Goal: Participate in discussion: Engage in conversation with other users on a specific topic

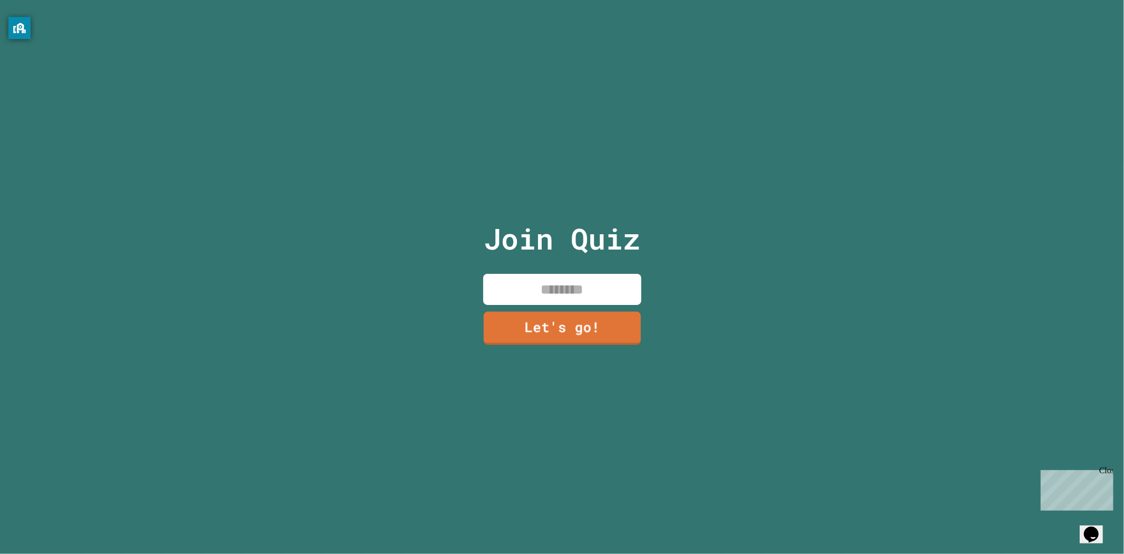
click at [549, 264] on div "Join Quiz Let's go!" at bounding box center [562, 277] width 178 height 554
click at [556, 290] on input at bounding box center [562, 289] width 158 height 31
type input "*****"
click at [590, 329] on link "Let's go!" at bounding box center [562, 326] width 153 height 35
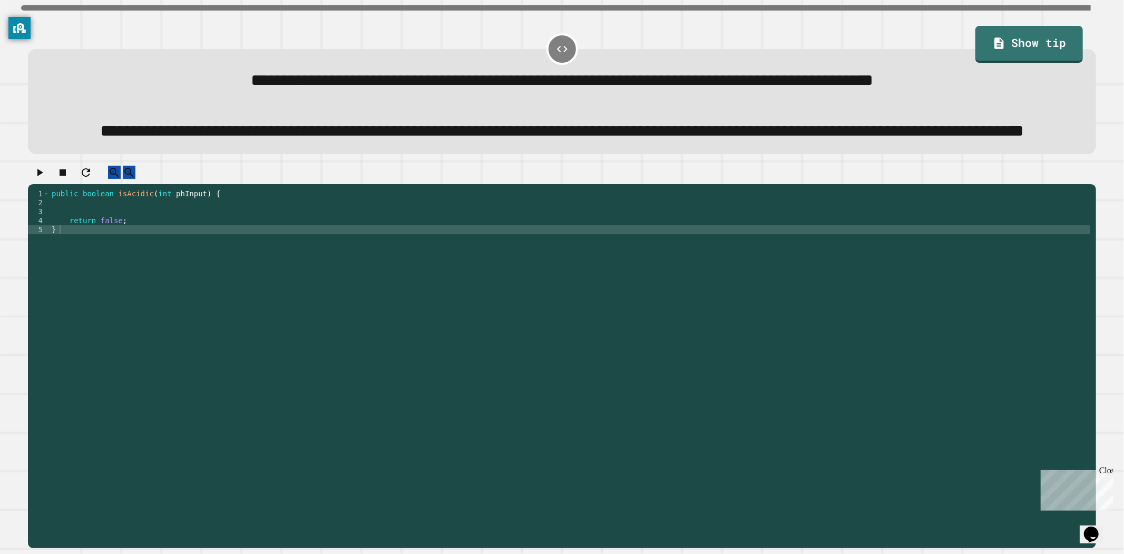
click at [323, 234] on div "public boolean isAcidic ( int phInput ) { return false ; }" at bounding box center [570, 341] width 1041 height 305
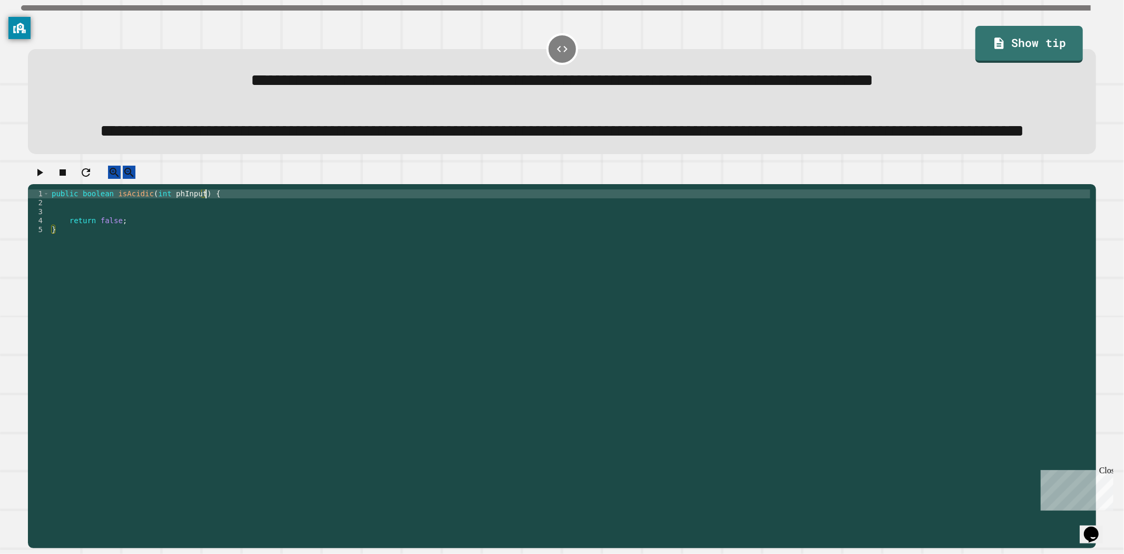
click at [229, 235] on div "public boolean isAcidic ( int phInput ) { return false ; }" at bounding box center [570, 341] width 1041 height 305
click at [225, 245] on div "public boolean isAcidic ( int phInput ) { return false ; }" at bounding box center [570, 341] width 1041 height 305
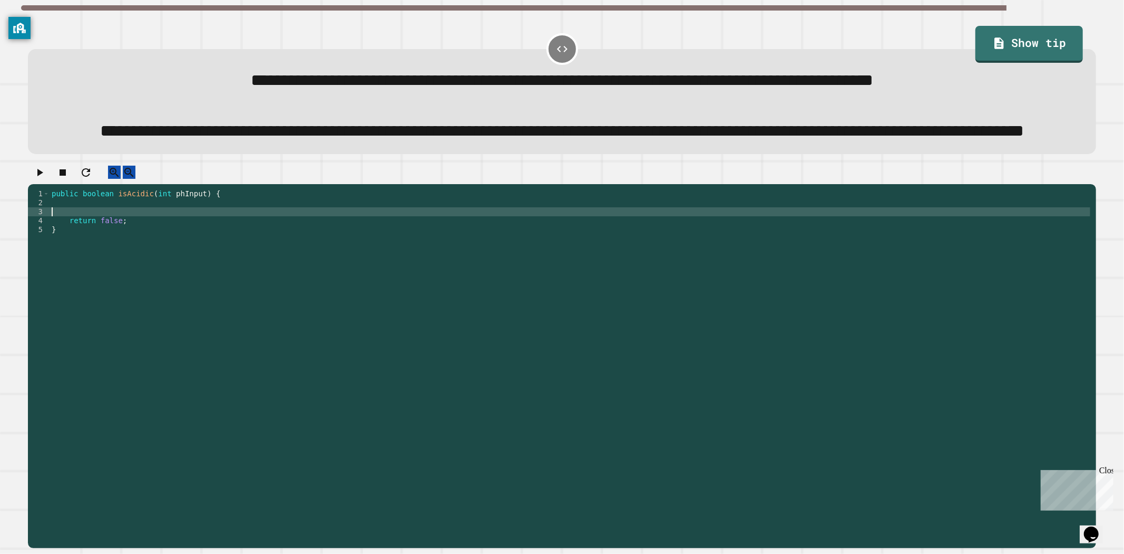
click at [142, 254] on div "public boolean isAcidic ( int phInput ) { return false ; }" at bounding box center [570, 341] width 1041 height 305
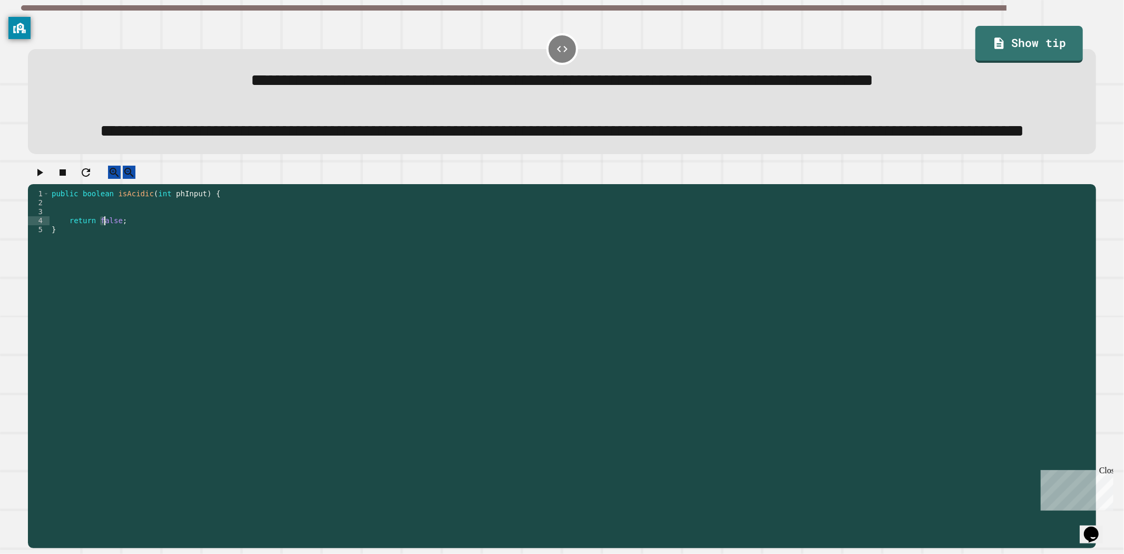
click at [103, 260] on div "public boolean isAcidic ( int phInput ) { return false ; }" at bounding box center [570, 341] width 1041 height 305
click at [104, 259] on div "public boolean isAcidic ( int phInput ) { return false ; }" at bounding box center [570, 341] width 1041 height 305
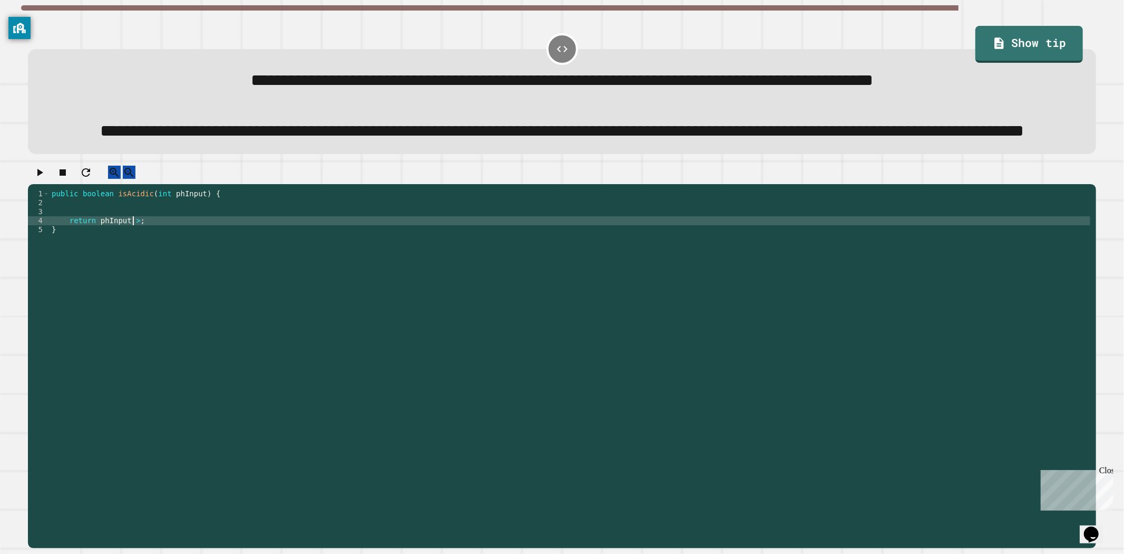
scroll to position [0, 6]
drag, startPoint x: 48, startPoint y: 212, endPoint x: 74, endPoint y: 216, distance: 26.1
click at [46, 179] on icon "button" at bounding box center [39, 172] width 13 height 13
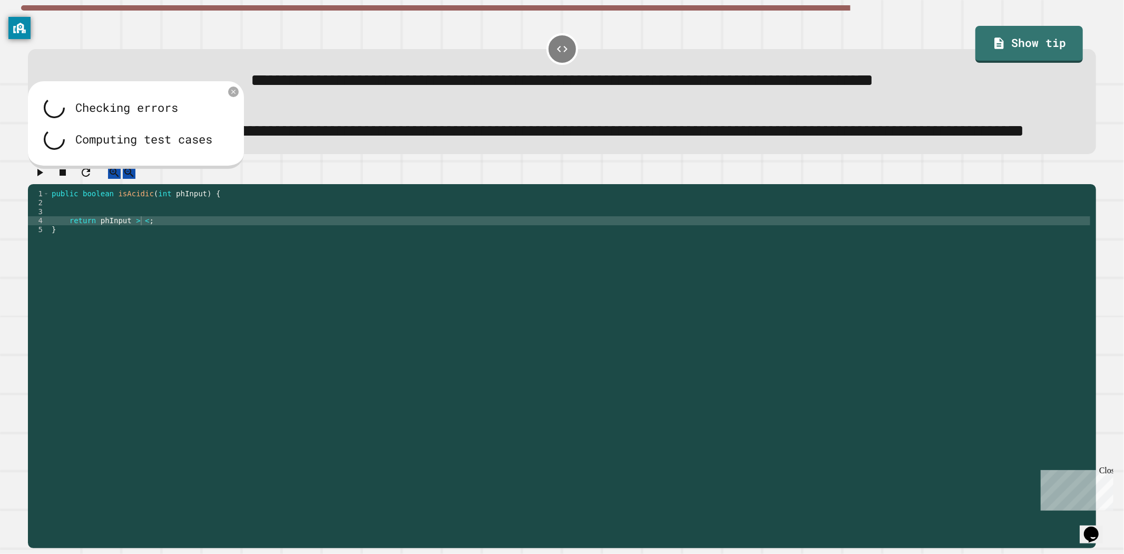
click at [135, 261] on div "public boolean isAcidic ( int phInput ) { return phInput > < ; }" at bounding box center [570, 341] width 1041 height 305
click at [130, 260] on div "public boolean isAcidic ( int phInput ) { return phInput > < ; }" at bounding box center [570, 341] width 1041 height 305
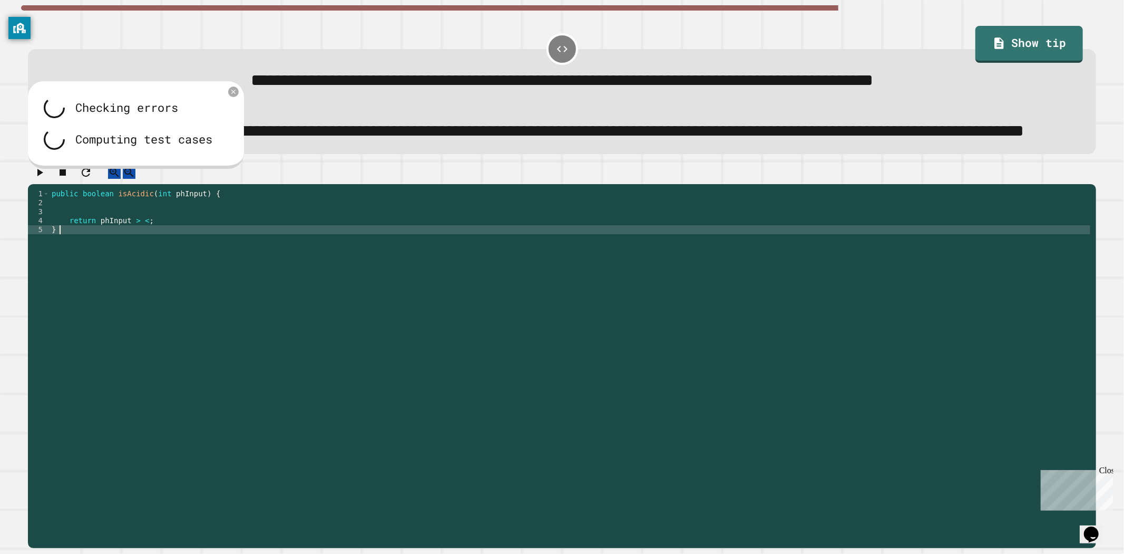
click at [143, 267] on div "public boolean isAcidic ( int phInput ) { return phInput > < ; }" at bounding box center [570, 341] width 1041 height 305
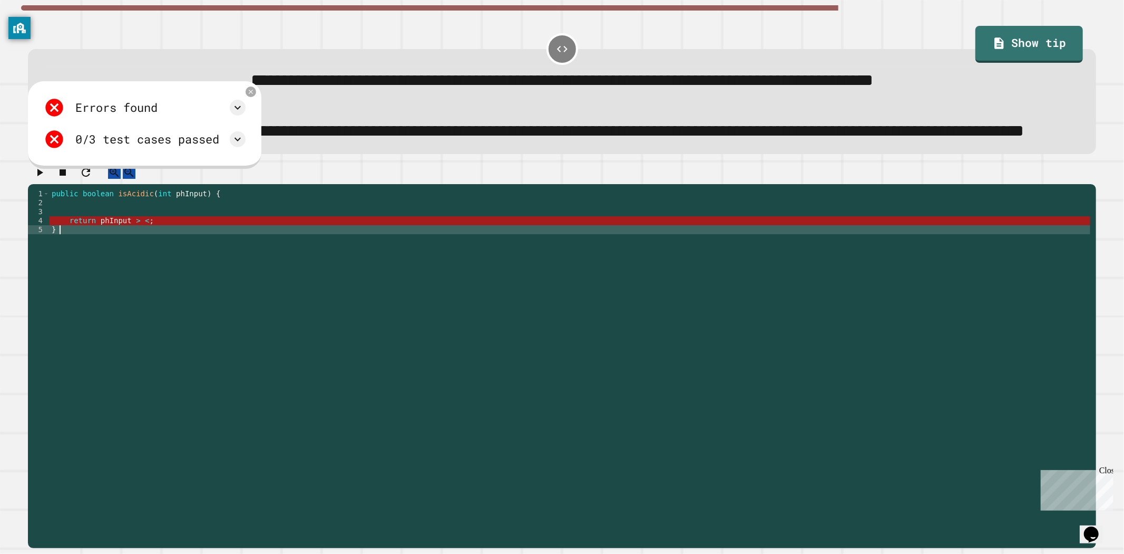
click at [140, 268] on div "public boolean isAcidic ( int phInput ) { return phInput > < ; }" at bounding box center [570, 341] width 1041 height 305
click at [140, 257] on div "public boolean isAcidic ( int phInput ) { return phInput > < ; }" at bounding box center [570, 341] width 1041 height 305
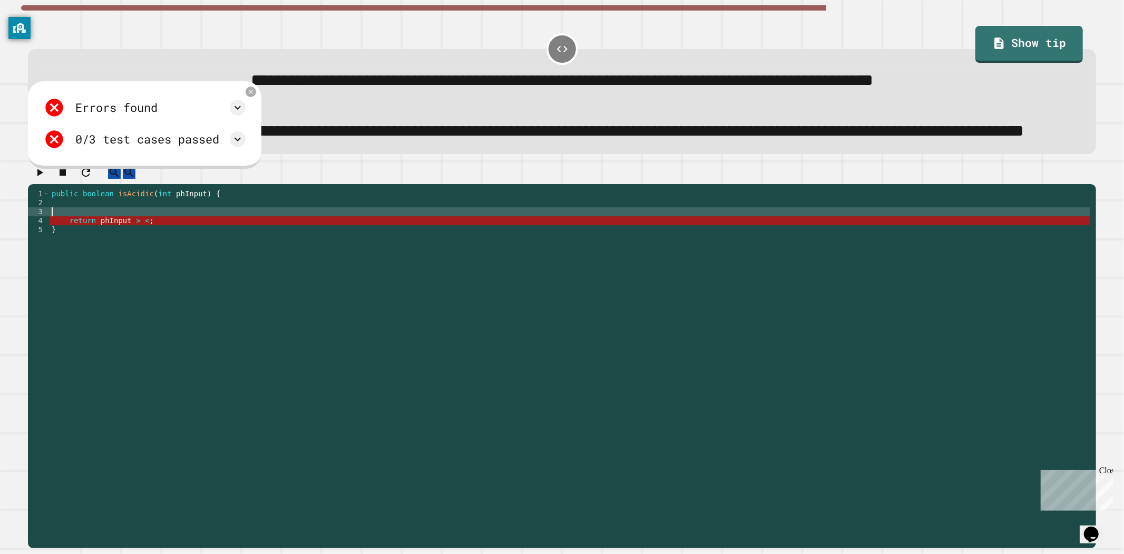
click at [140, 266] on div "public boolean isAcidic ( int phInput ) { return phInput > < ; }" at bounding box center [570, 341] width 1041 height 305
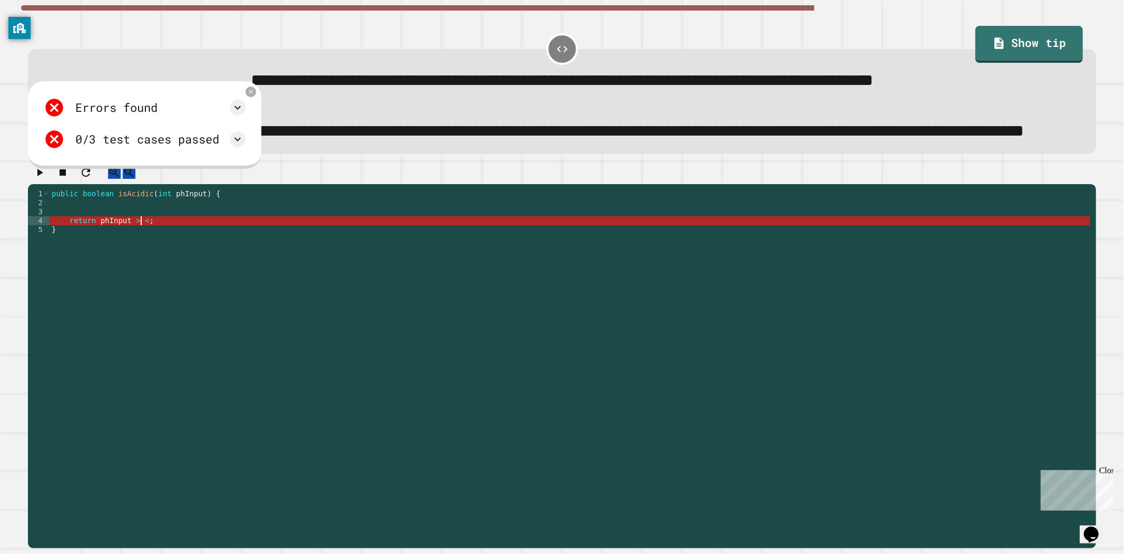
scroll to position [0, 6]
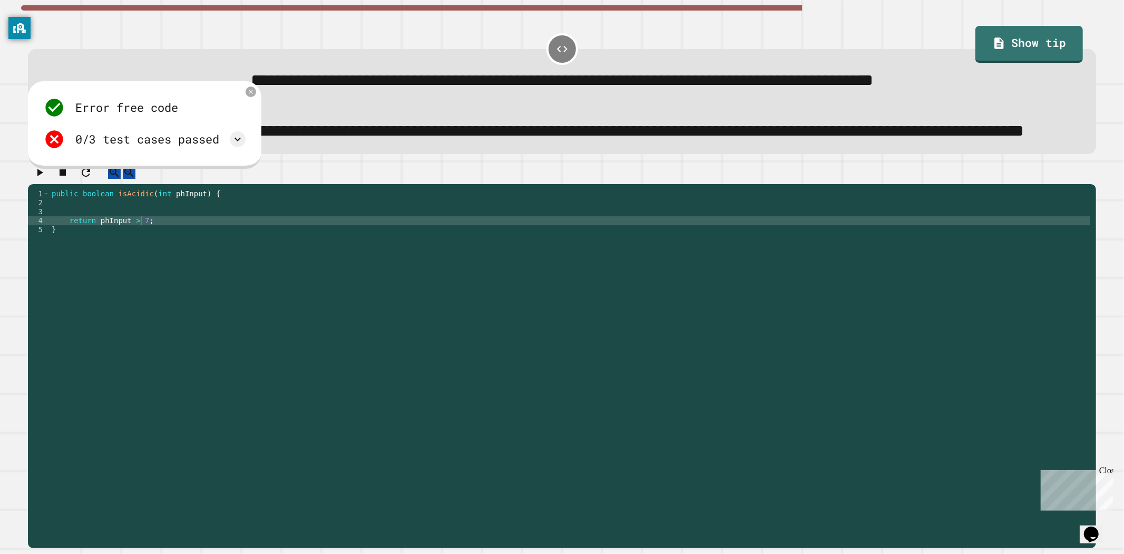
click at [46, 179] on button "button" at bounding box center [39, 172] width 13 height 13
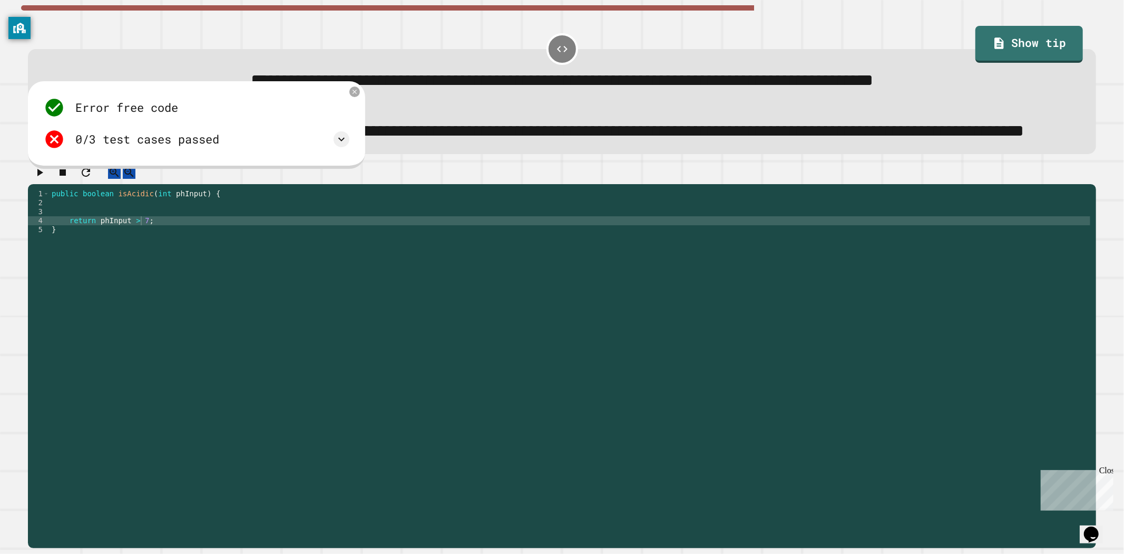
drag, startPoint x: 659, startPoint y: 178, endPoint x: 224, endPoint y: 136, distance: 436.9
click at [658, 154] on div "**********" at bounding box center [562, 101] width 1068 height 105
click at [351, 96] on icon at bounding box center [355, 91] width 9 height 9
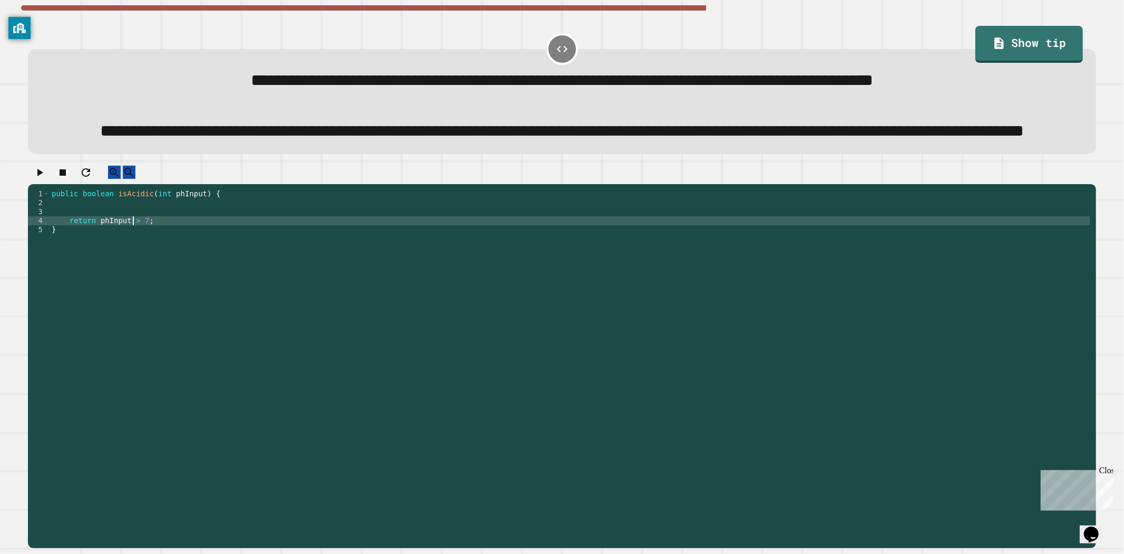
click at [132, 260] on div "public boolean isAcidic ( int phInput ) { return phInput > 7 ; }" at bounding box center [570, 341] width 1041 height 305
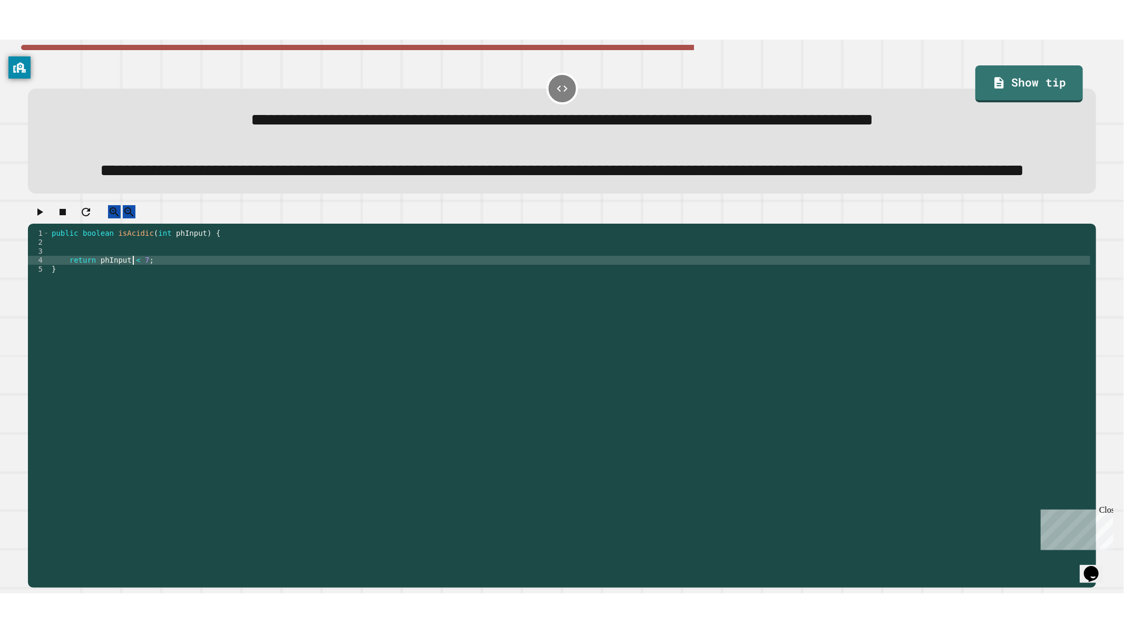
scroll to position [0, 5]
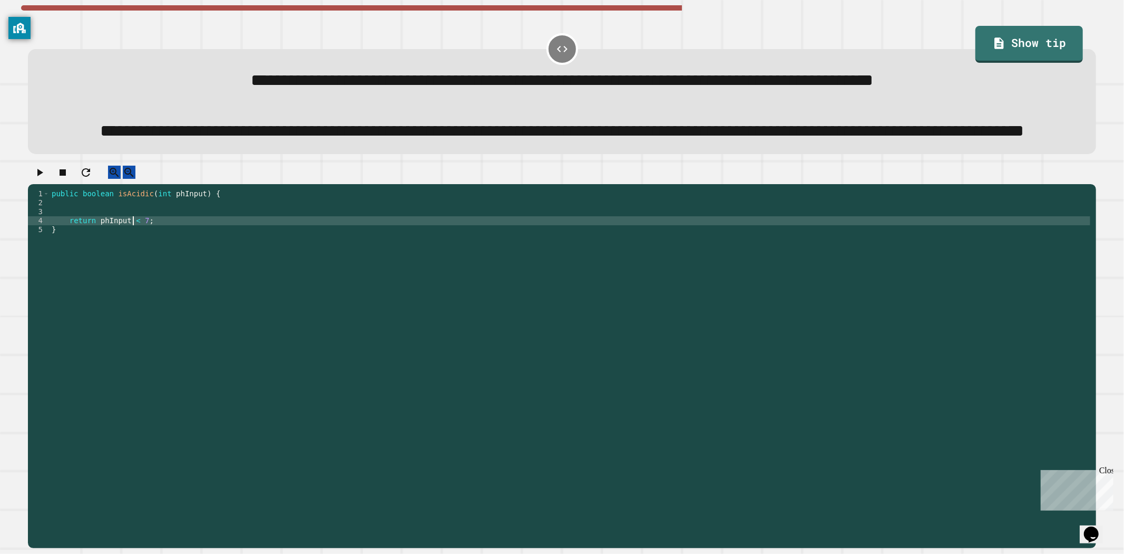
type textarea "**********"
click at [41, 179] on icon "button" at bounding box center [39, 172] width 13 height 13
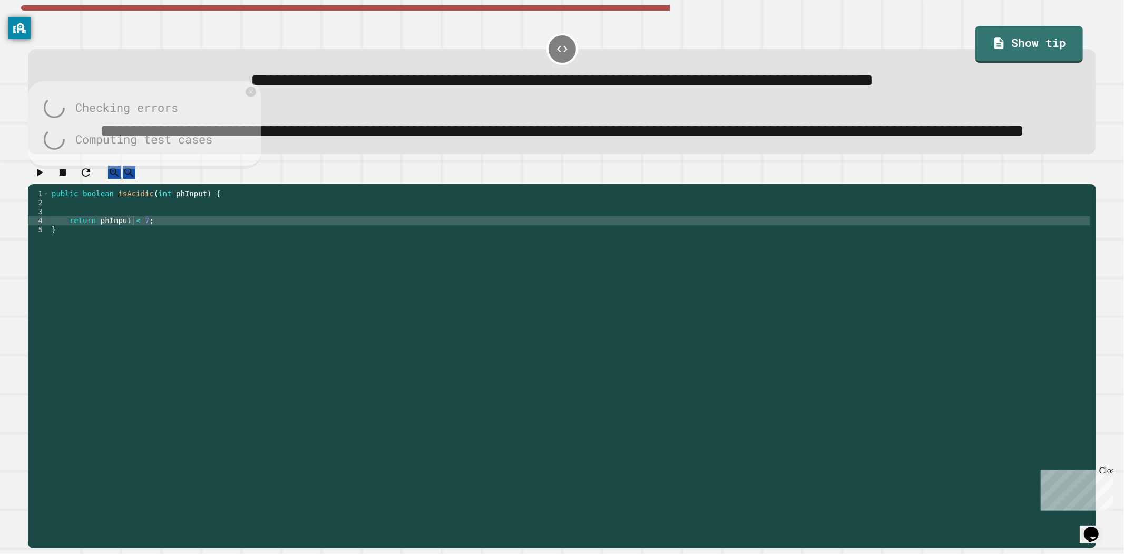
click at [128, 169] on div "Checking errors Computing test cases 1 Inputs 6 Expected result true My result …" at bounding box center [145, 125] width 234 height 88
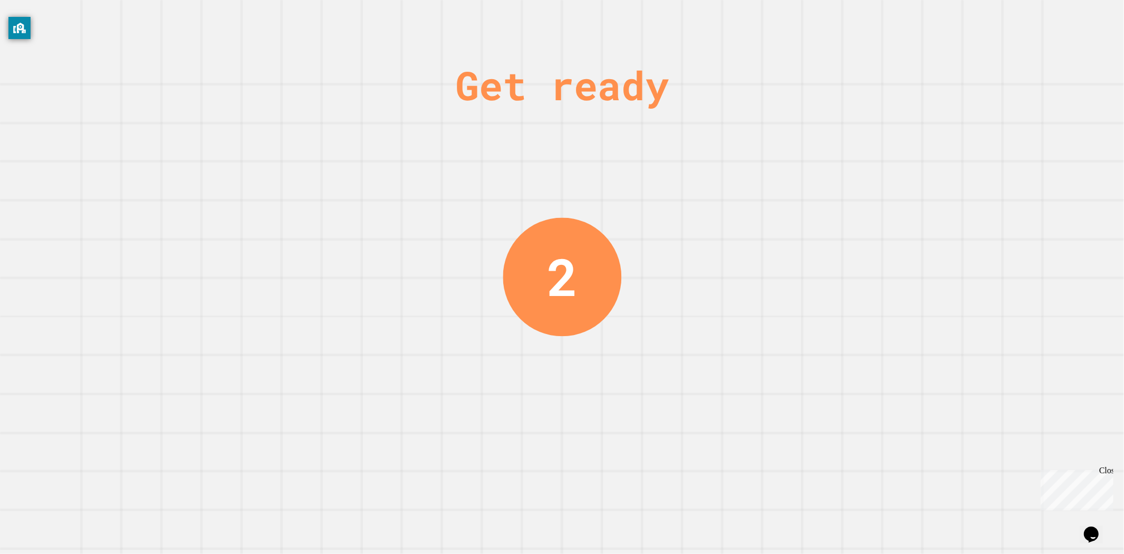
click at [450, 183] on div "Get ready 2" at bounding box center [562, 277] width 1124 height 554
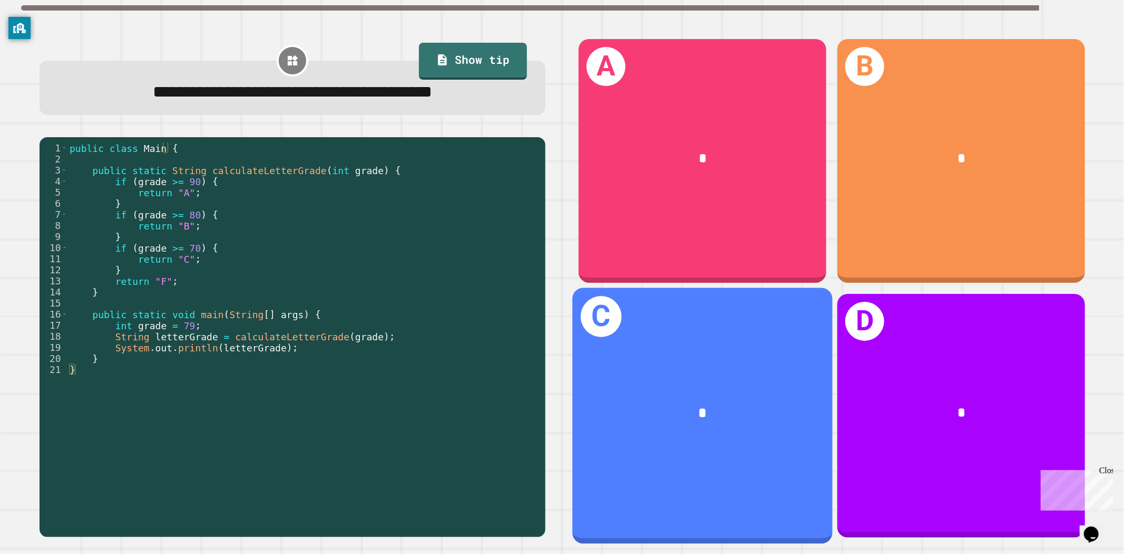
click at [617, 402] on div "*" at bounding box center [702, 413] width 203 height 22
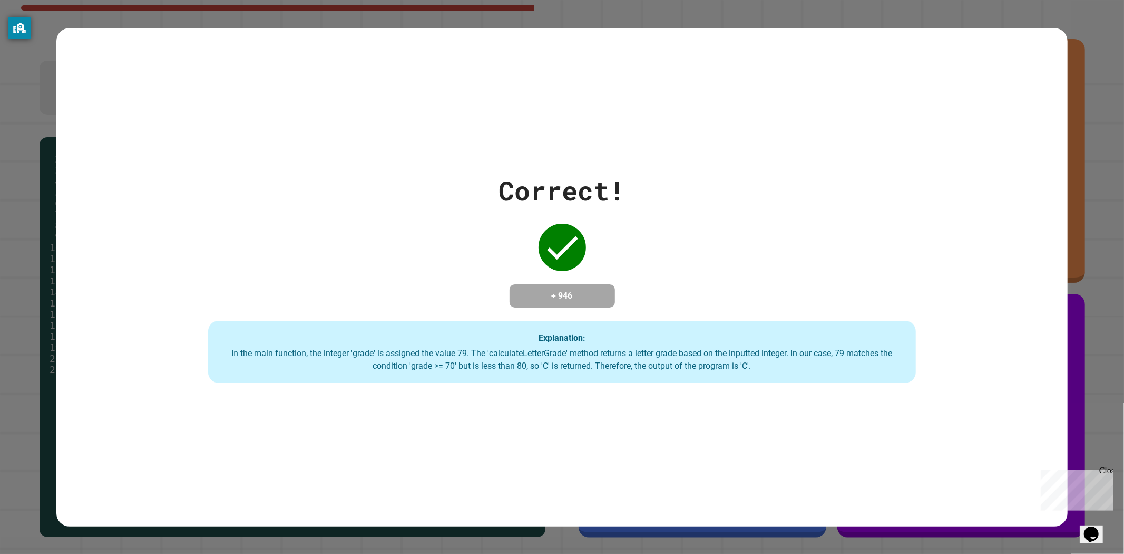
click at [1085, 522] on div "Chat with us now!" at bounding box center [1075, 526] width 69 height 9
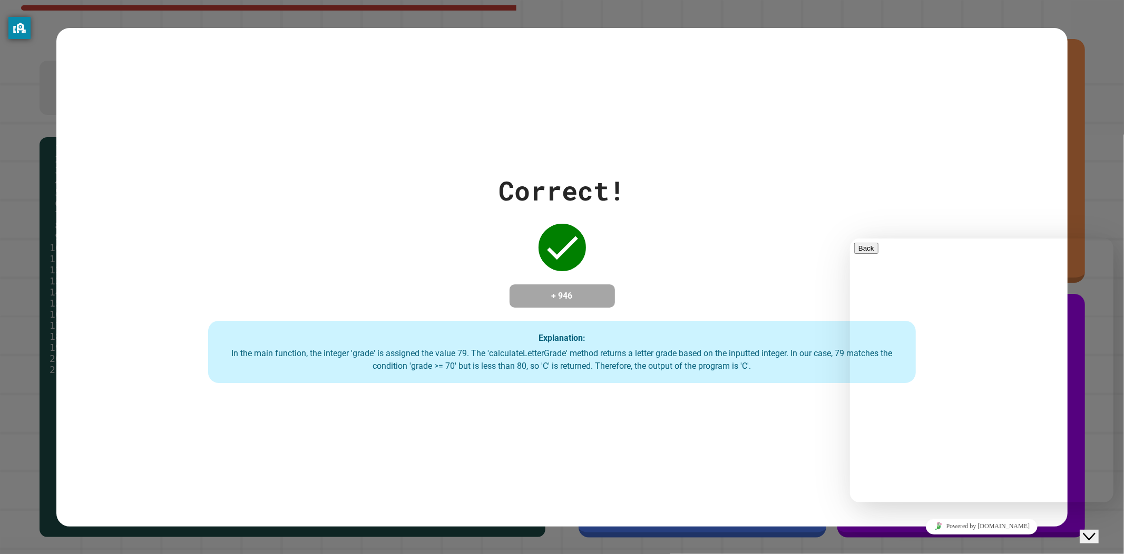
click at [1088, 534] on button "Close Chat This icon closes the chat window." at bounding box center [1089, 536] width 19 height 14
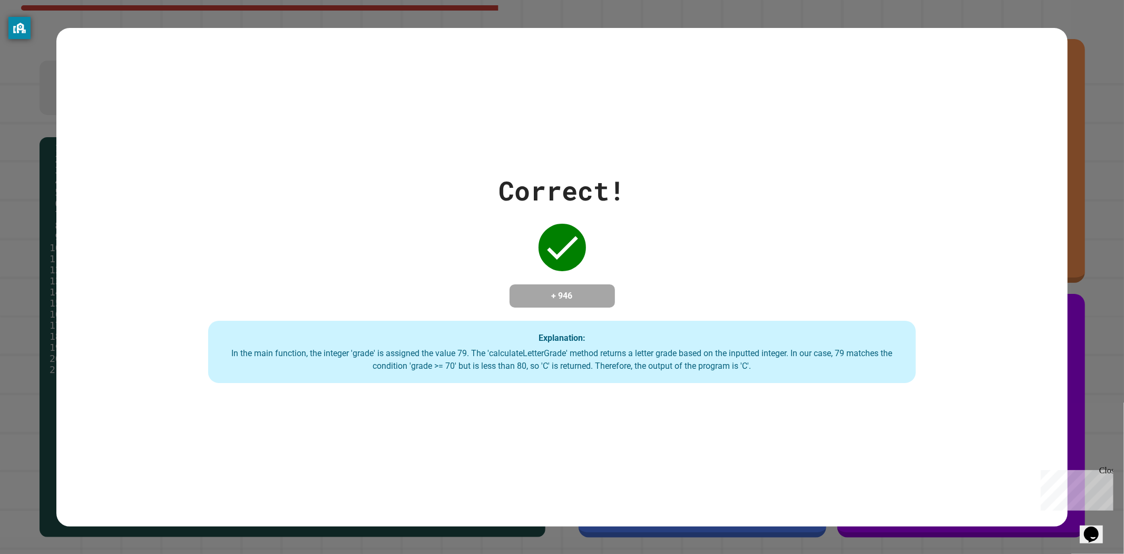
click at [1092, 527] on icon "Chat widget" at bounding box center [1091, 534] width 15 height 16
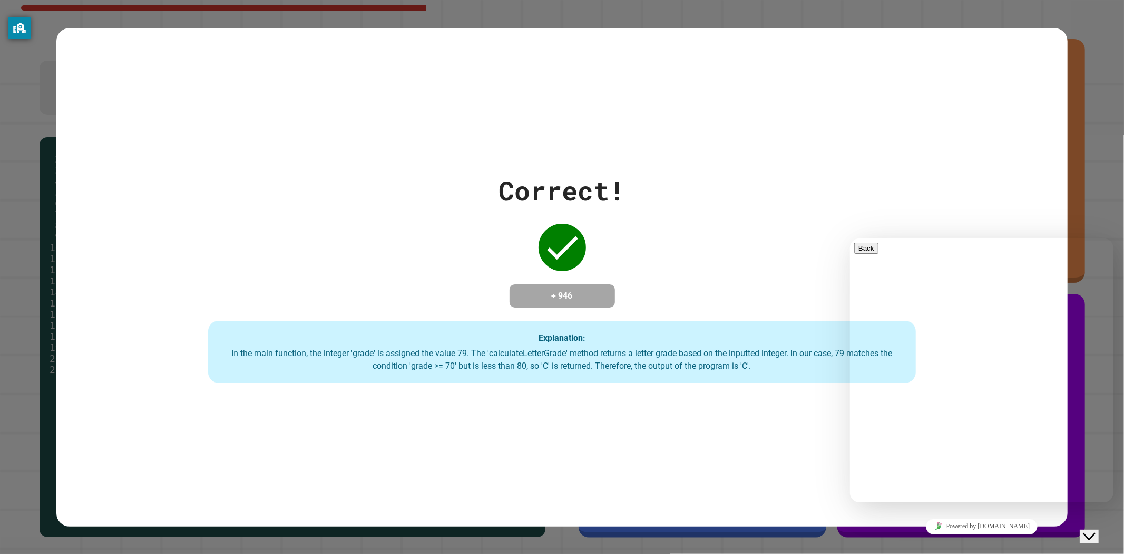
drag, startPoint x: 1006, startPoint y: 530, endPoint x: 1008, endPoint y: 525, distance: 5.7
click at [1008, 525] on link "Powered by tawk.to" at bounding box center [982, 526] width 112 height 16
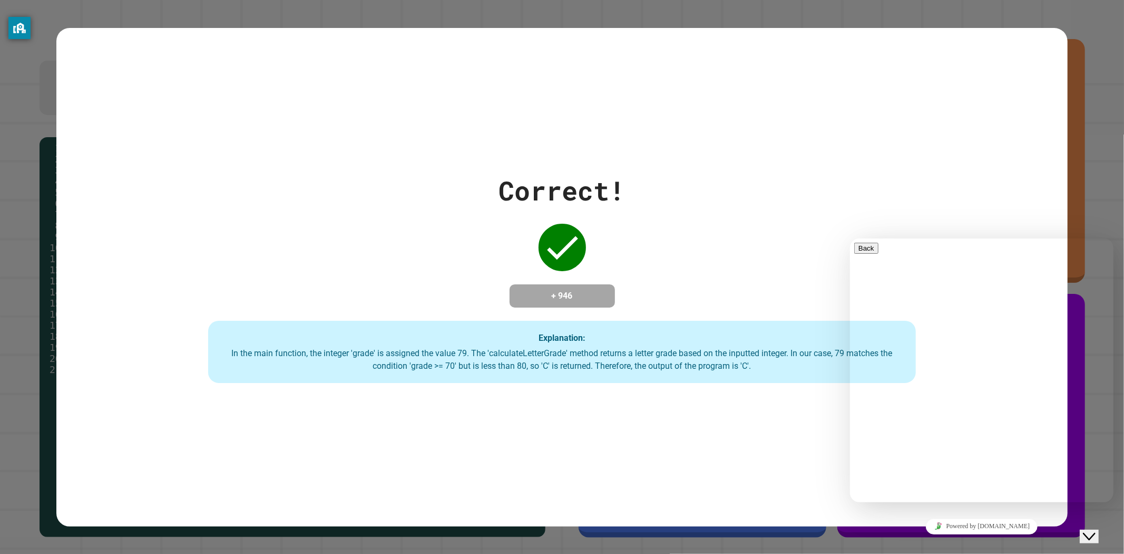
click at [1092, 532] on icon "Chat widget" at bounding box center [1089, 535] width 13 height 7
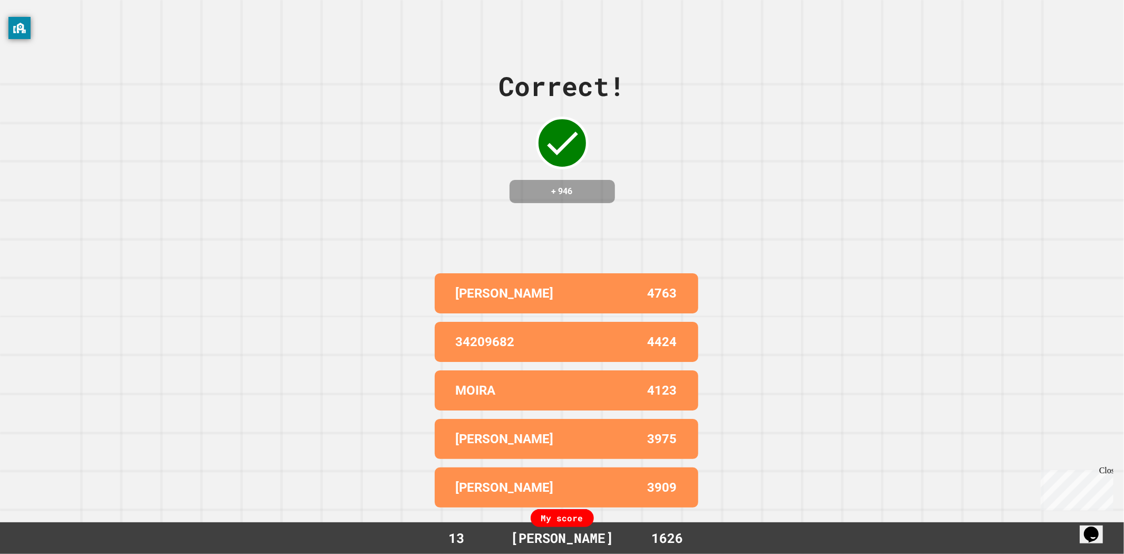
click at [1106, 469] on div "Close" at bounding box center [1105, 471] width 13 height 13
click at [855, 372] on div "Correct! + 946 CONNOR L 4763 34209682 4424 MOIRA 4123 AVERY 3975 CONNOR U 3909 …" at bounding box center [562, 277] width 1124 height 554
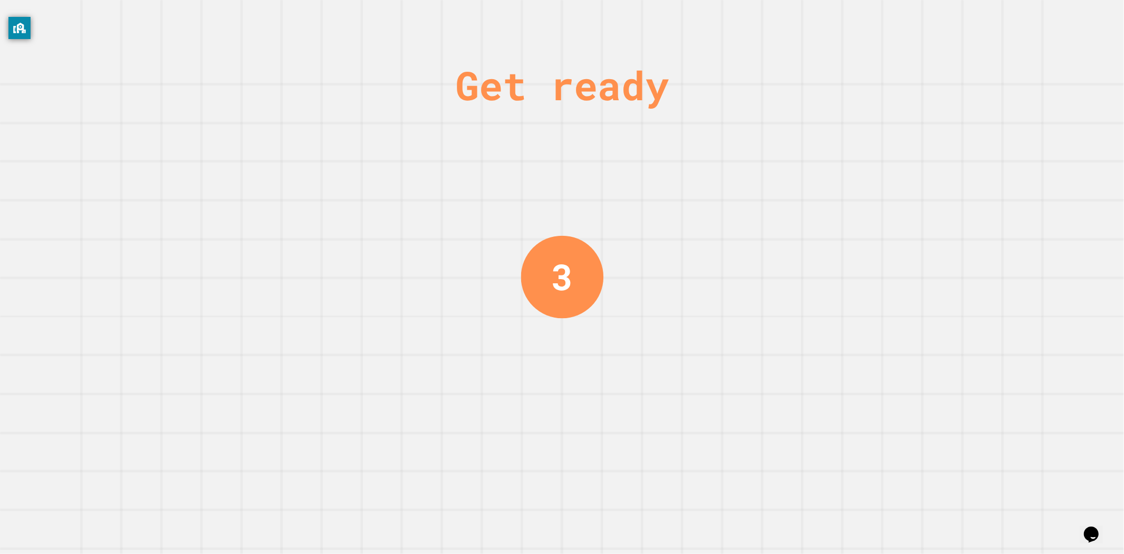
click at [839, 369] on div "Get ready 3" at bounding box center [562, 277] width 1124 height 554
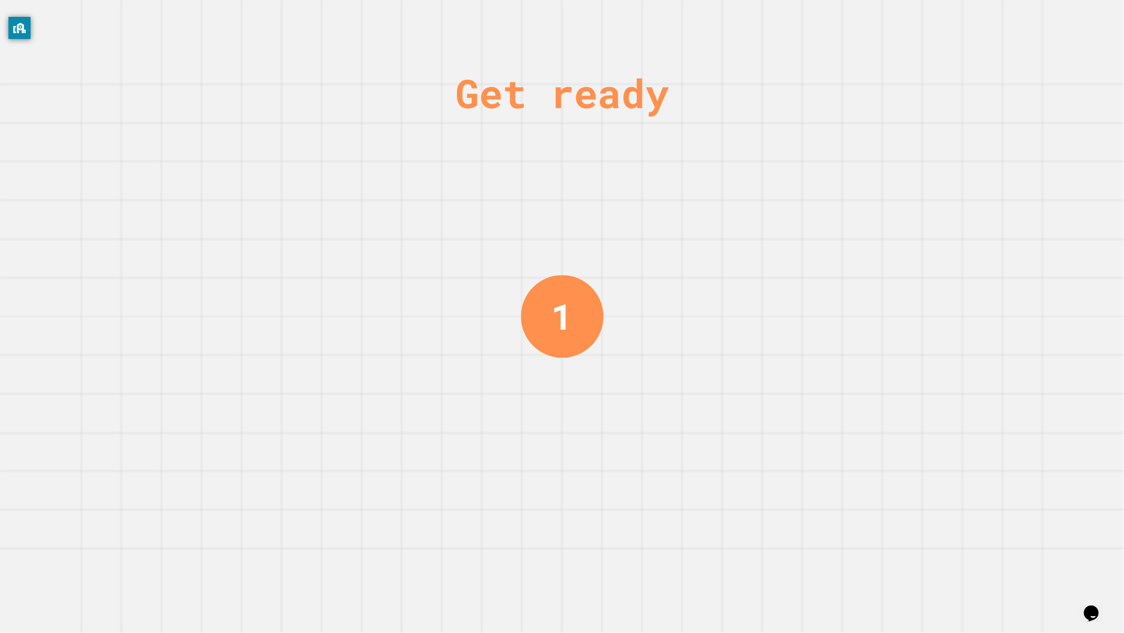
click at [819, 414] on div "Get ready 1" at bounding box center [562, 316] width 1124 height 633
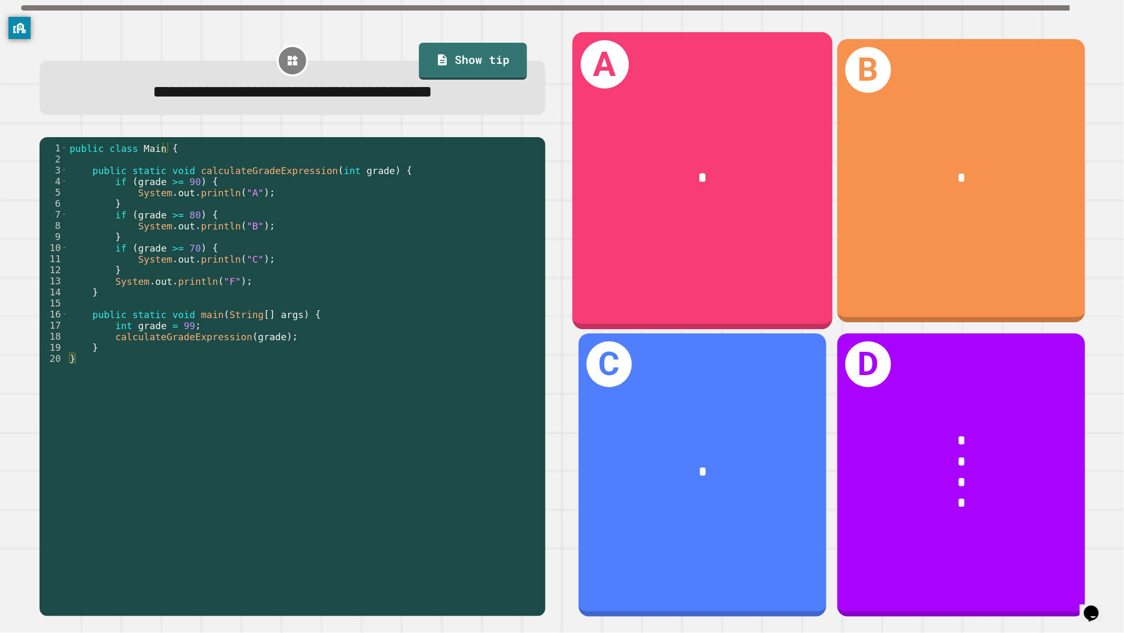
click at [743, 207] on div "*" at bounding box center [703, 178] width 260 height 79
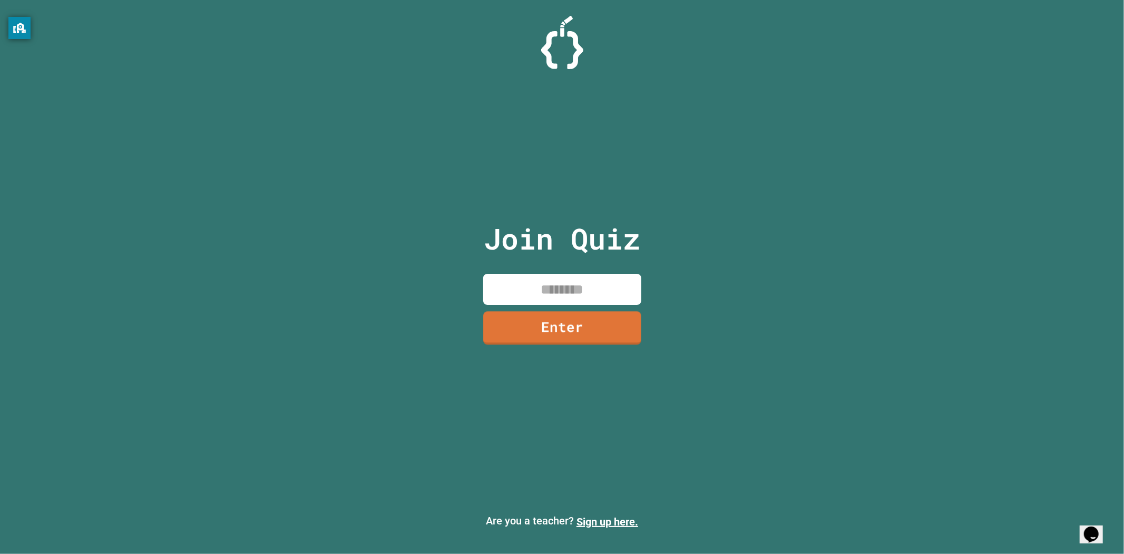
click at [562, 302] on input at bounding box center [562, 289] width 158 height 31
drag, startPoint x: 562, startPoint y: 301, endPoint x: 566, endPoint y: 286, distance: 15.2
click at [562, 300] on input at bounding box center [562, 289] width 158 height 31
click at [568, 280] on input at bounding box center [562, 289] width 158 height 31
type input "********"
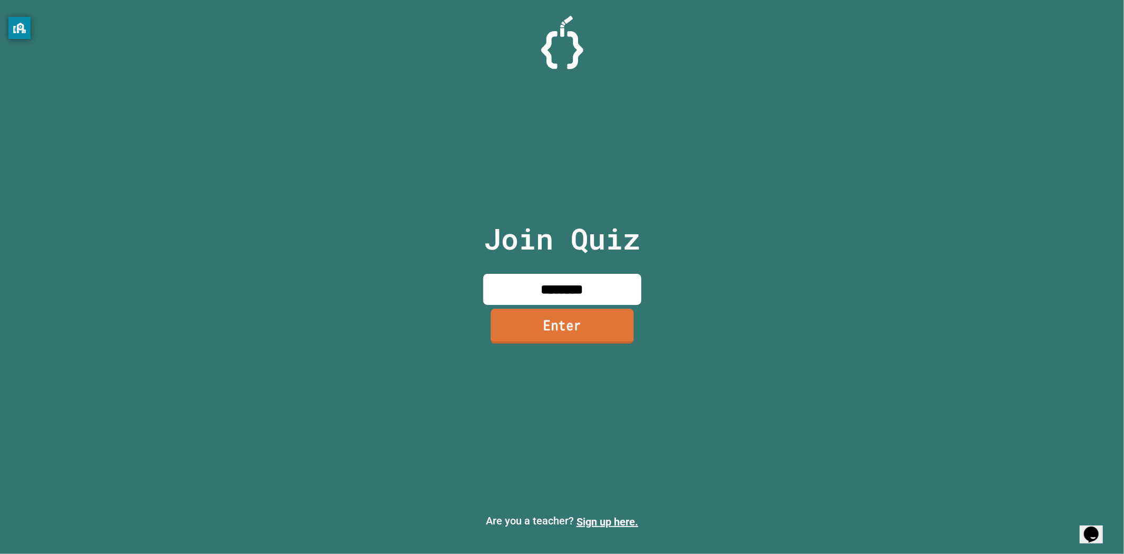
click at [573, 328] on link "Enter" at bounding box center [562, 326] width 143 height 35
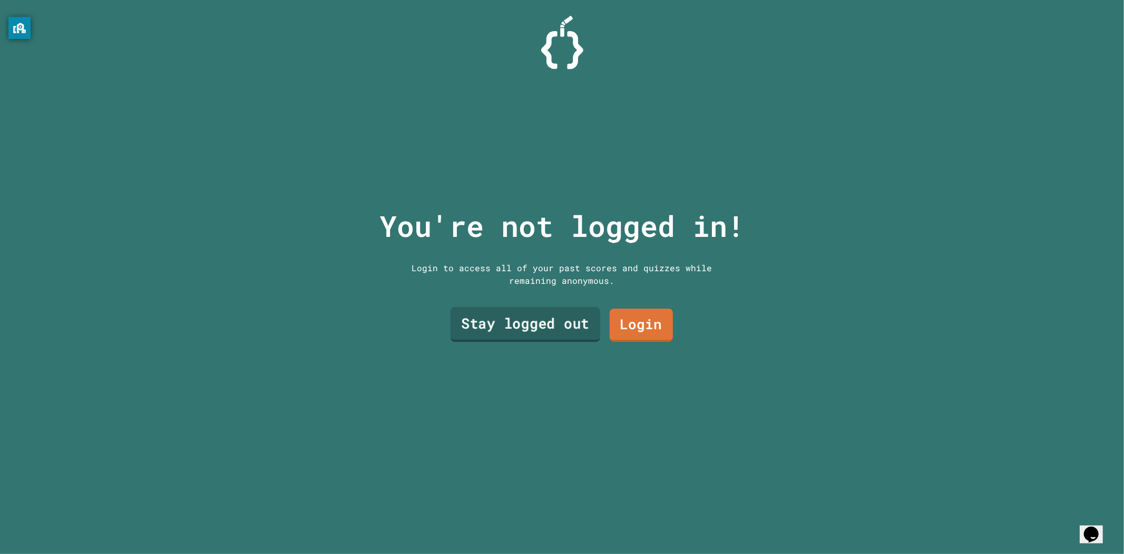
click at [560, 320] on link "Stay logged out" at bounding box center [525, 324] width 150 height 35
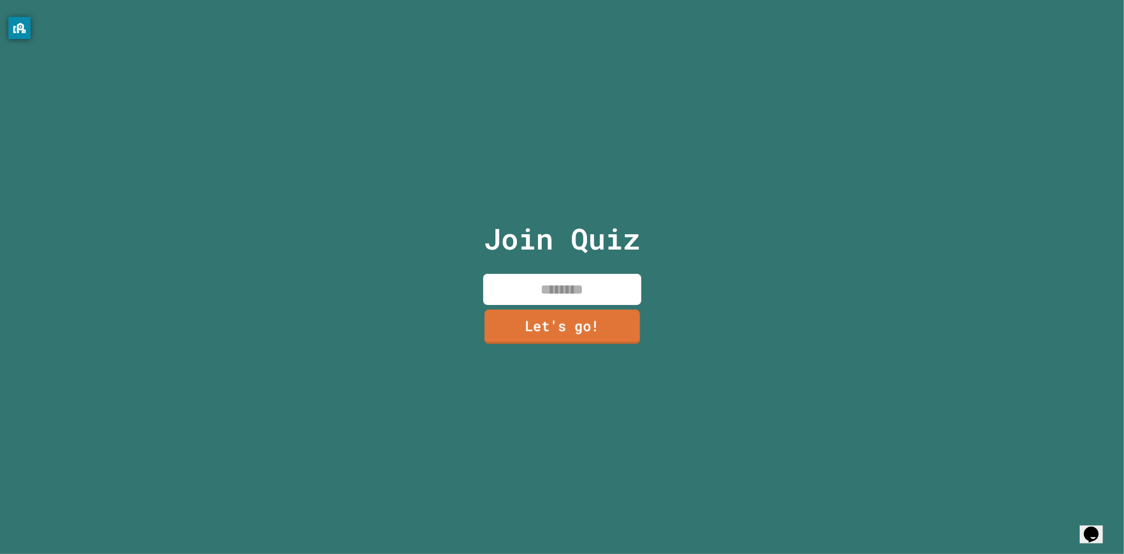
click at [529, 302] on div "Join Quiz Let's go!" at bounding box center [562, 277] width 178 height 554
click at [556, 289] on input at bounding box center [562, 289] width 158 height 31
type input "****"
click at [570, 331] on link "Let's go!" at bounding box center [562, 326] width 150 height 35
